Goal: Complete application form

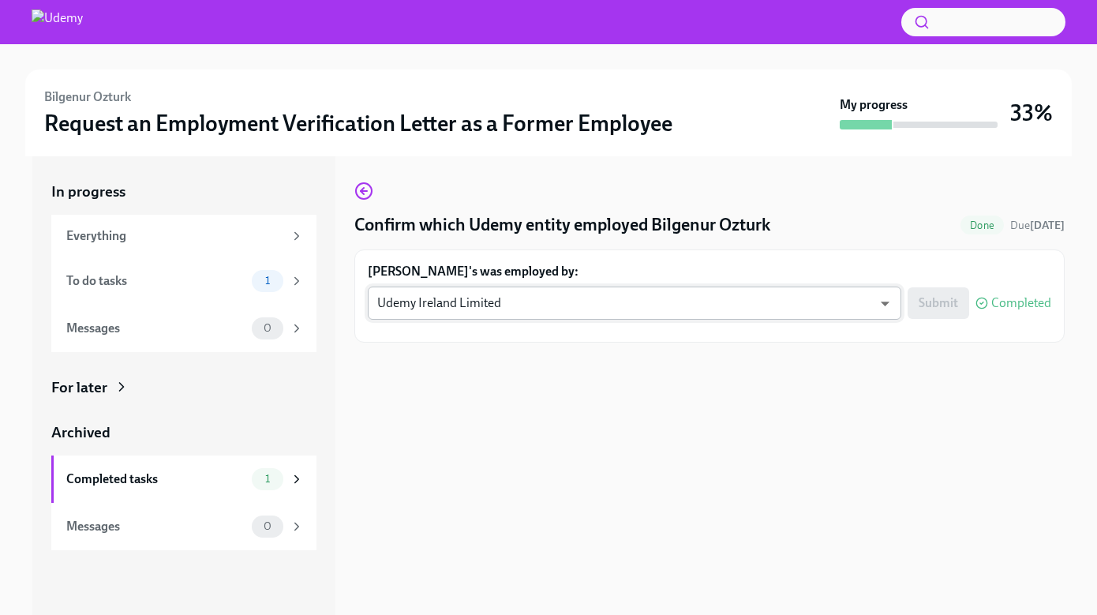
click at [886, 300] on body "Bilgenur Ozturk Request an Employment Verification Letter as a Former Employee …" at bounding box center [548, 329] width 1097 height 659
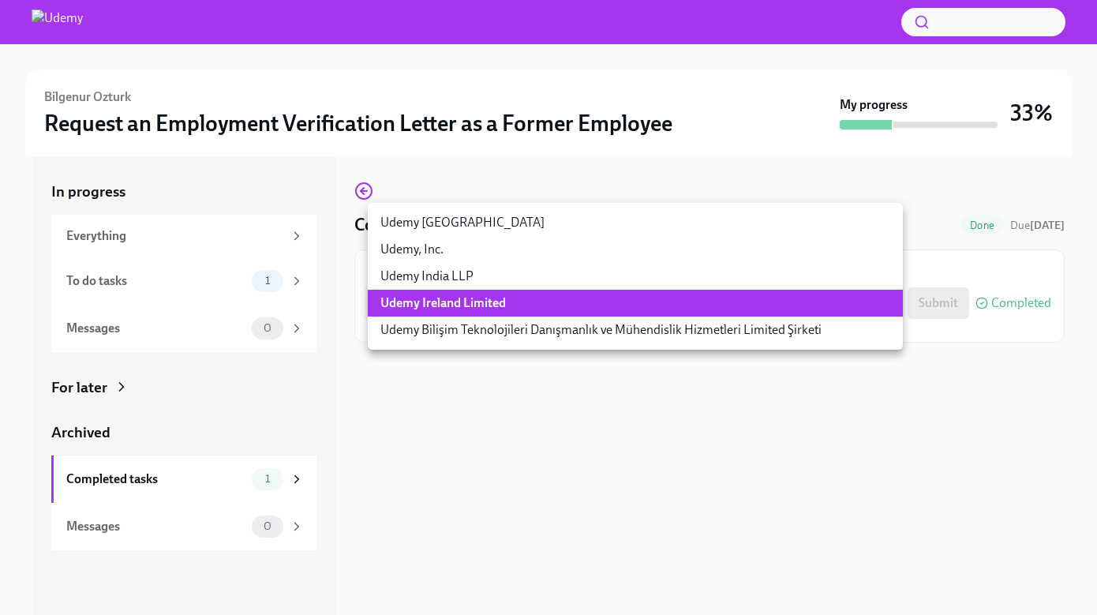
click at [807, 297] on li "Udemy Ireland Limited" at bounding box center [635, 303] width 535 height 27
